Goal: Task Accomplishment & Management: Complete application form

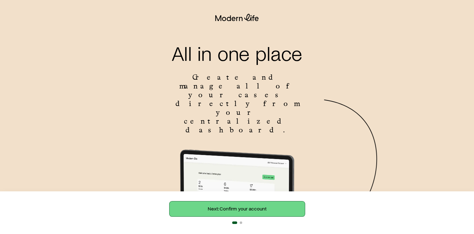
click at [241, 209] on link "Next: Confirm your account" at bounding box center [237, 208] width 135 height 15
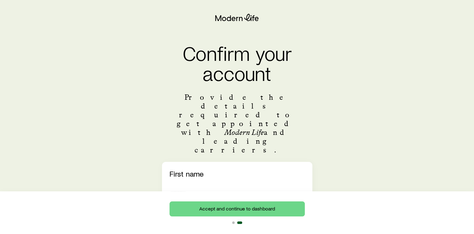
click at [209, 216] on div "Last name *******" at bounding box center [237, 232] width 135 height 32
click at [206, 216] on div "Last name" at bounding box center [237, 220] width 135 height 9
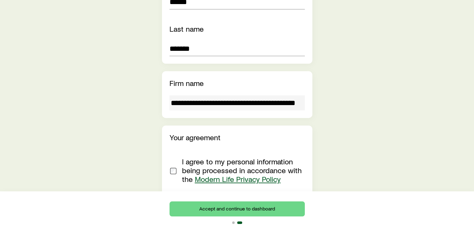
scroll to position [192, 0]
click at [172, 157] on div at bounding box center [174, 170] width 8 height 26
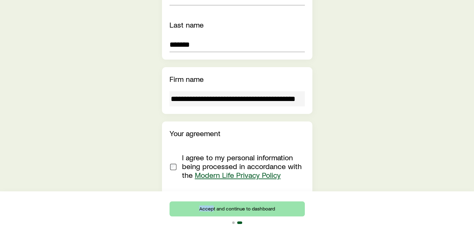
drag, startPoint x: 196, startPoint y: 186, endPoint x: 212, endPoint y: 208, distance: 27.3
click at [212, 208] on html "**********" at bounding box center [237, 36] width 474 height 465
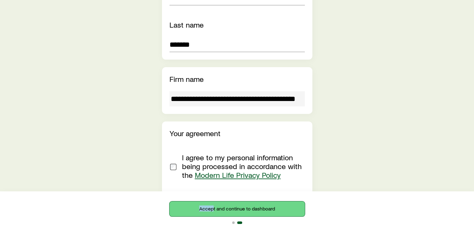
click at [237, 209] on button "Accept and continue to dashboard" at bounding box center [237, 208] width 135 height 15
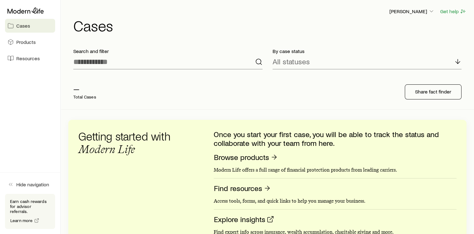
click at [258, 61] on icon at bounding box center [259, 62] width 8 height 8
click at [458, 60] on icon at bounding box center [458, 62] width 8 height 8
click at [424, 45] on div "By case status All statuses" at bounding box center [367, 58] width 199 height 31
click at [142, 63] on input at bounding box center [167, 61] width 189 height 15
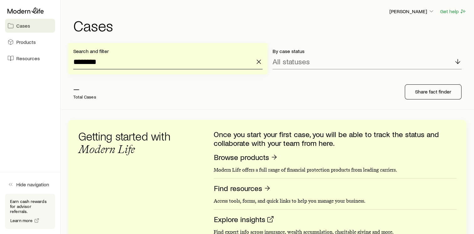
type input "********"
click at [456, 62] on icon at bounding box center [458, 62] width 8 height 8
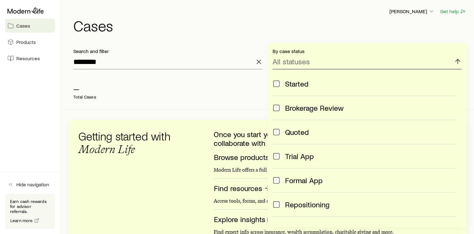
click at [456, 62] on icon at bounding box center [458, 62] width 8 height 8
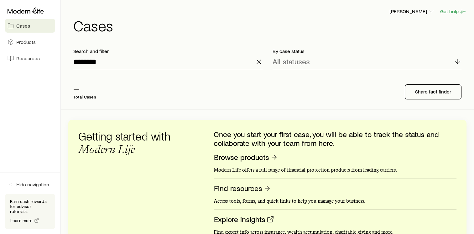
click at [112, 87] on div "— Total Cases" at bounding box center [168, 91] width 201 height 25
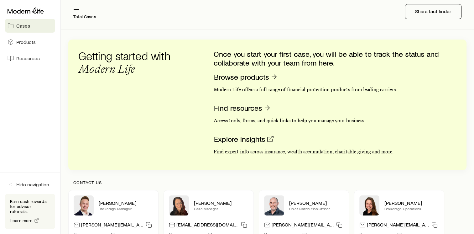
scroll to position [76, 0]
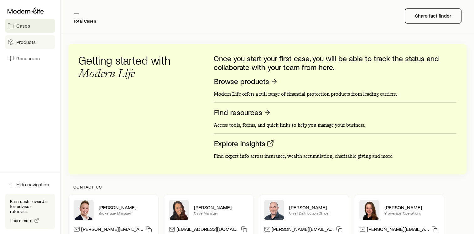
click at [15, 42] on link "Products" at bounding box center [30, 42] width 50 height 14
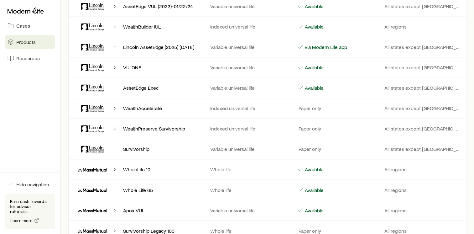
scroll to position [997, 0]
